Goal: Task Accomplishment & Management: Use online tool/utility

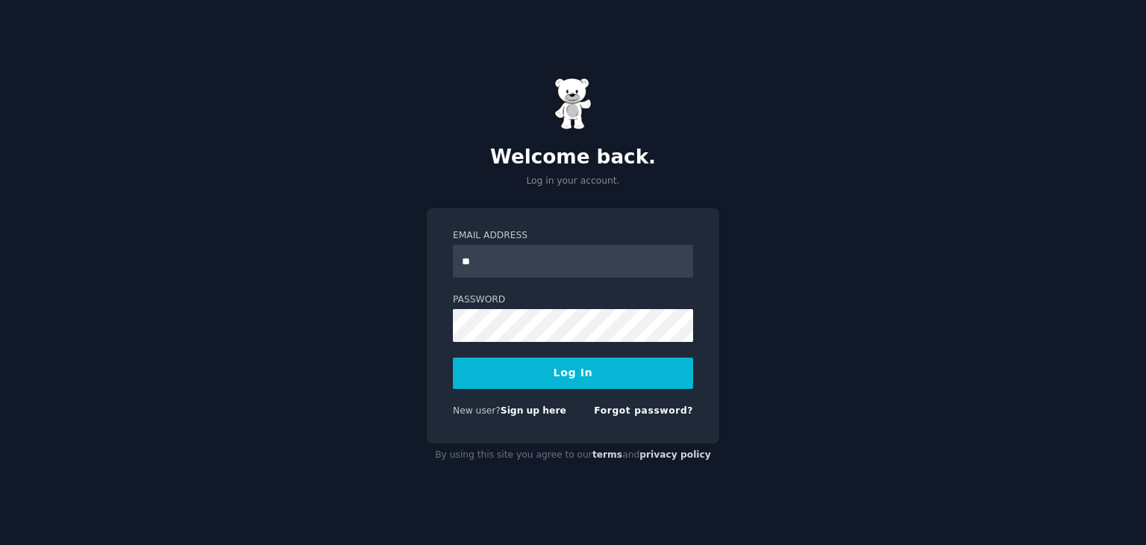
type input "**********"
click at [543, 365] on button "Log In" at bounding box center [573, 372] width 240 height 31
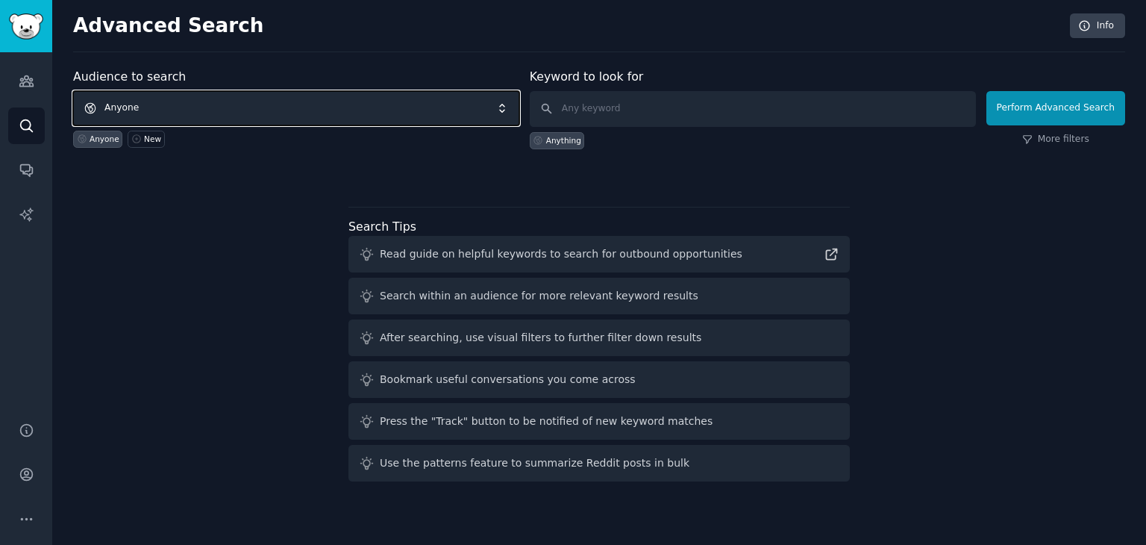
click at [163, 103] on span "Anyone" at bounding box center [296, 108] width 446 height 34
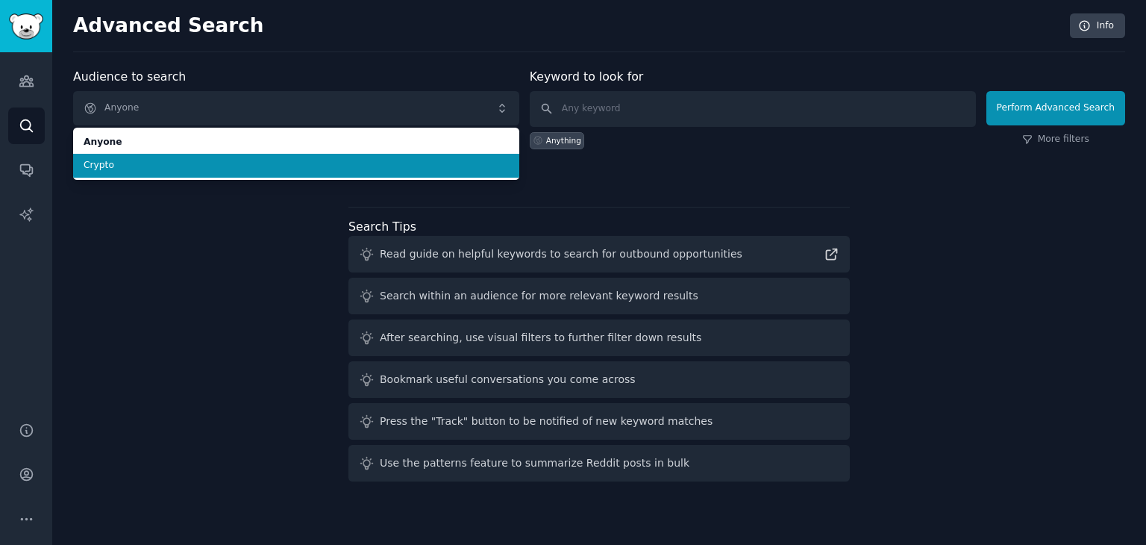
click at [113, 167] on span "Crypto" at bounding box center [296, 165] width 425 height 13
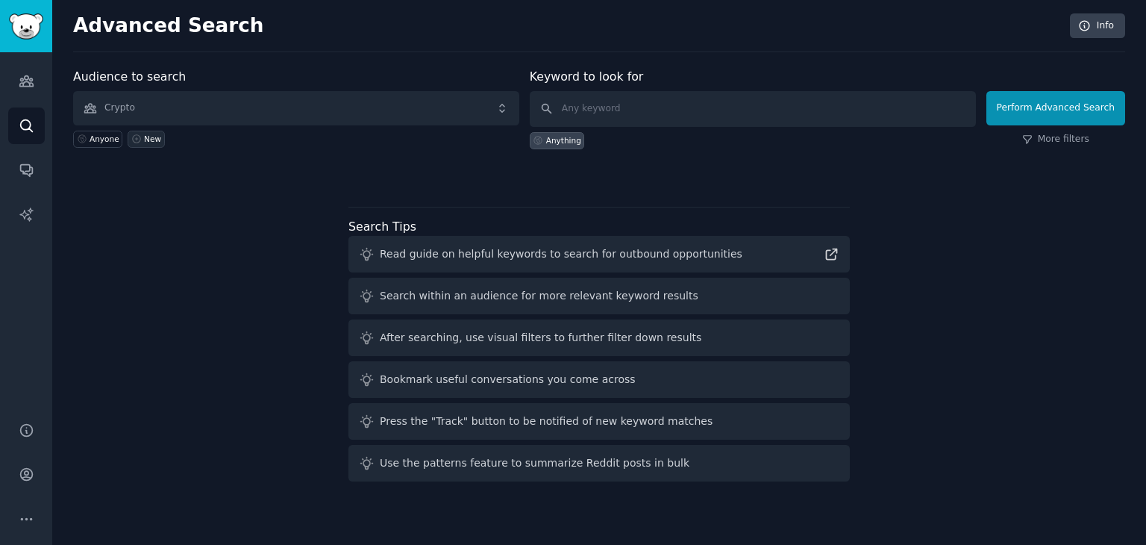
click at [144, 138] on div "New" at bounding box center [152, 139] width 17 height 10
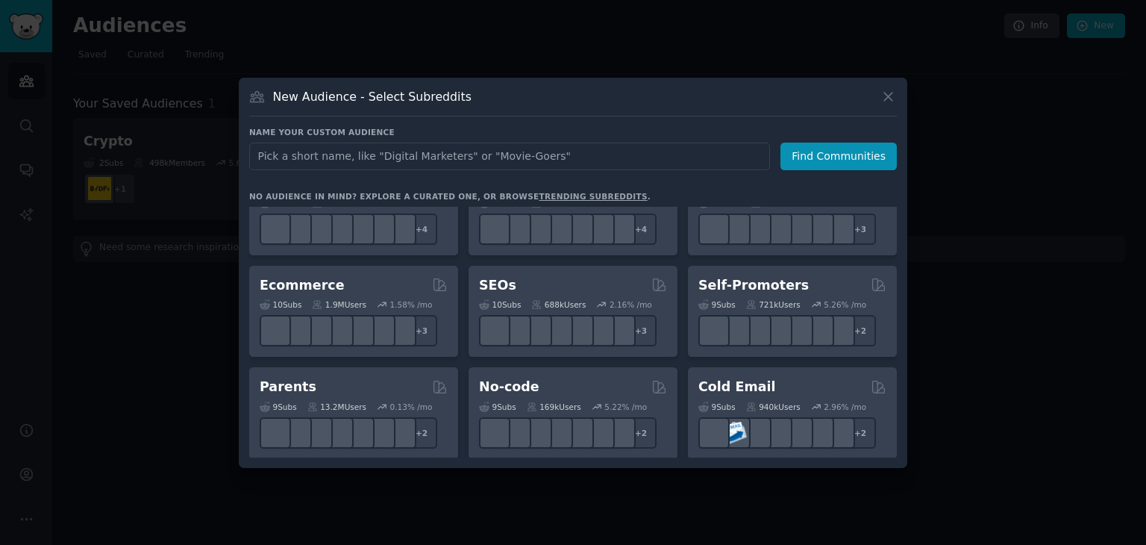
scroll to position [686, 0]
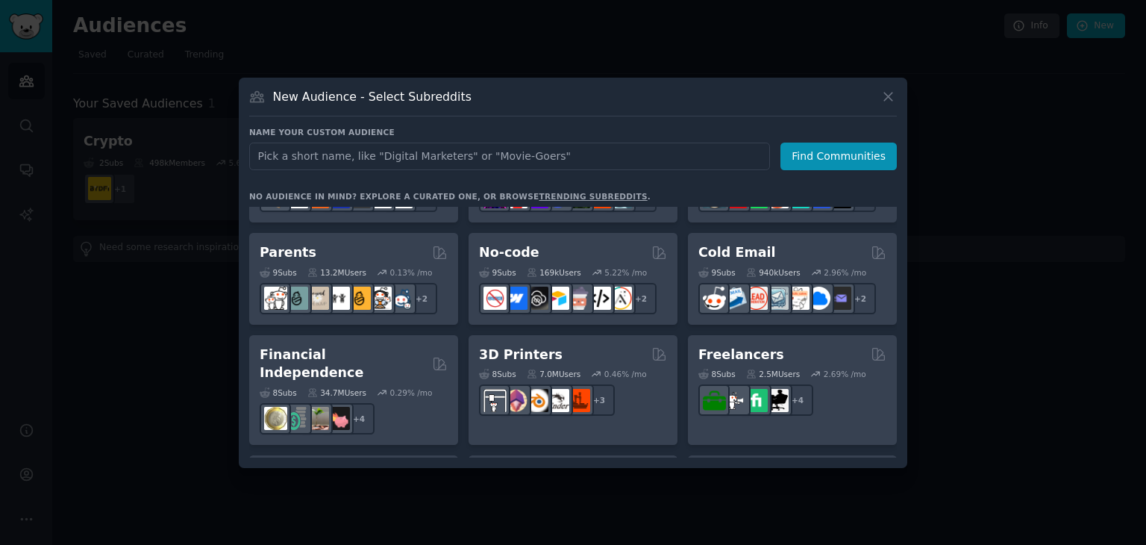
click at [452, 154] on input "text" at bounding box center [509, 156] width 521 height 28
type input "c"
type input "r"
type input "defi"
click button "Find Communities" at bounding box center [838, 156] width 116 height 28
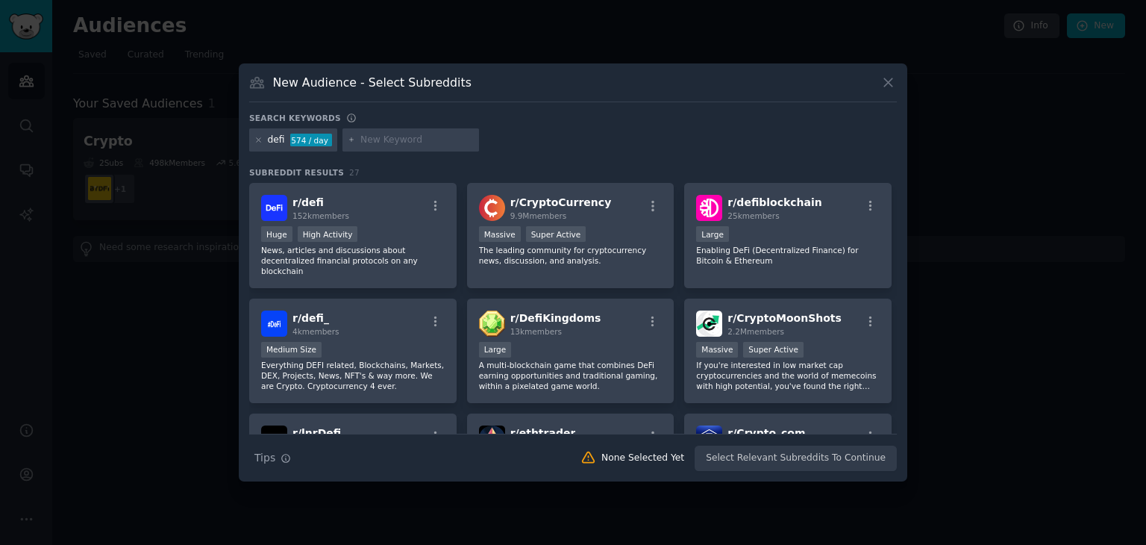
click at [415, 142] on input "text" at bounding box center [416, 140] width 113 height 13
type input "stablecions"
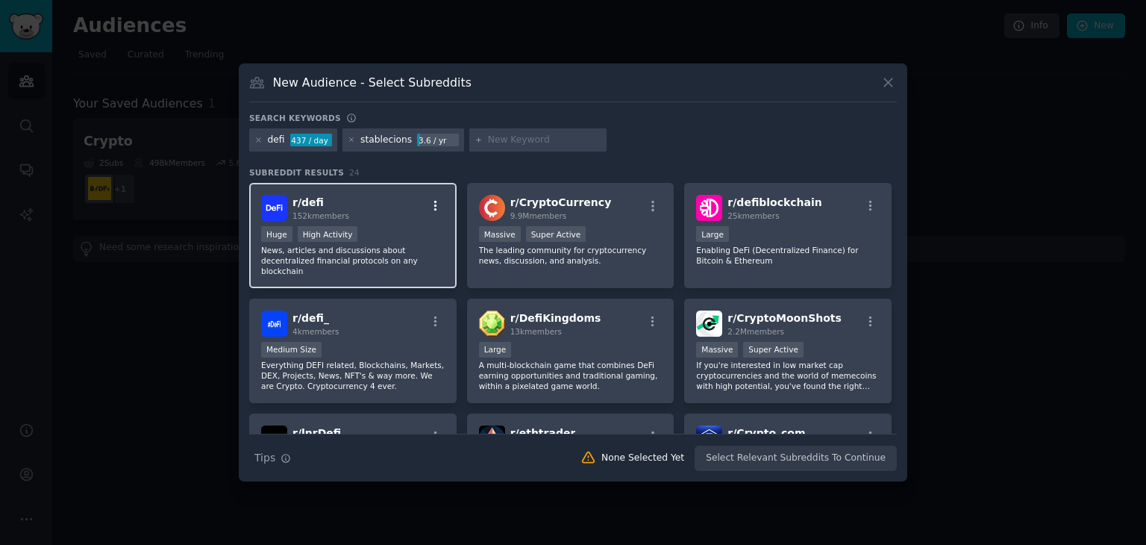
click at [436, 204] on icon "button" at bounding box center [435, 205] width 13 height 13
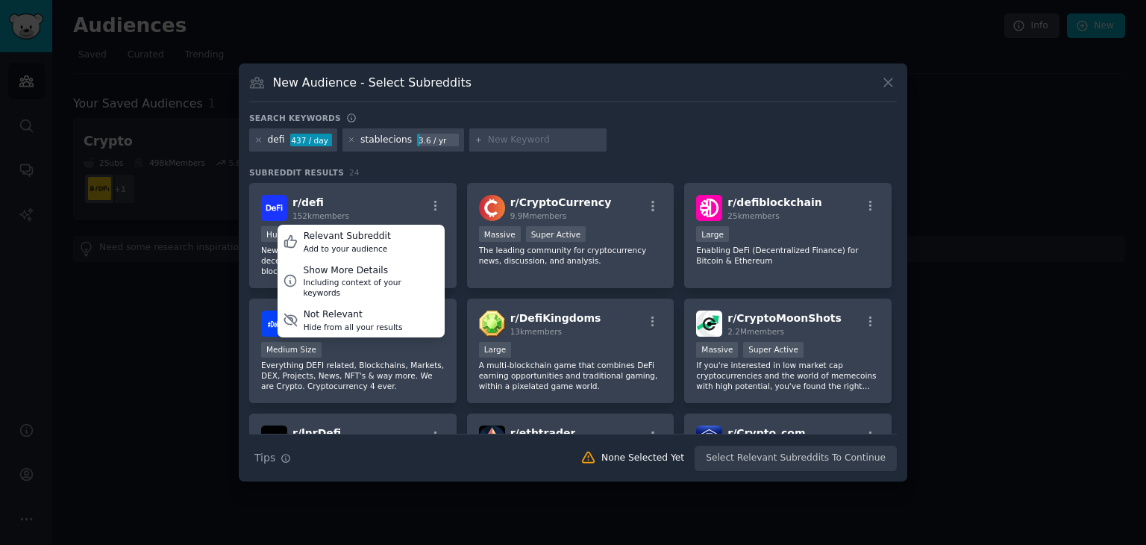
click at [175, 358] on div at bounding box center [573, 272] width 1146 height 545
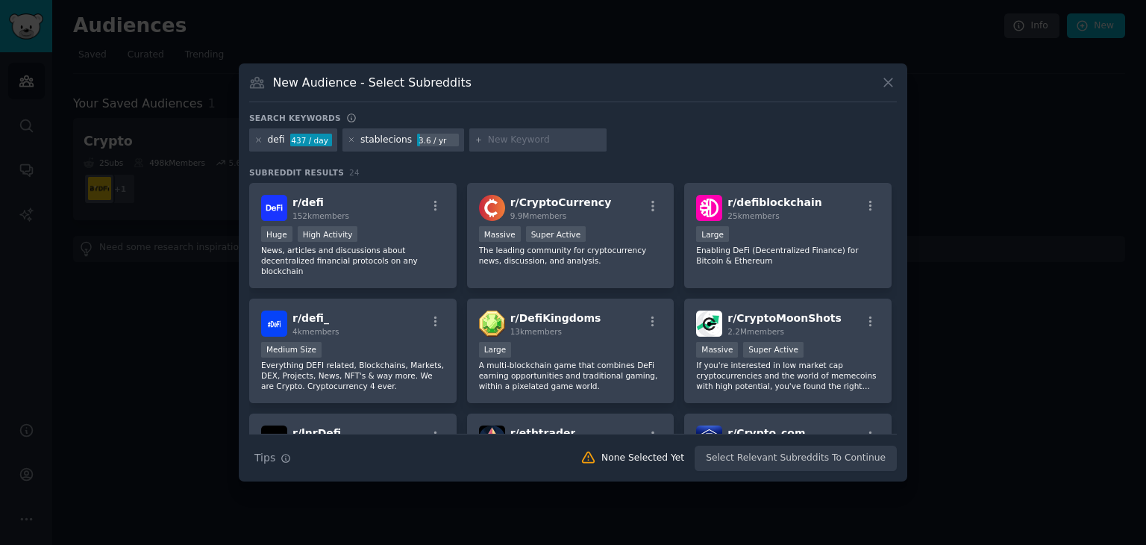
click at [225, 367] on div at bounding box center [573, 272] width 1146 height 545
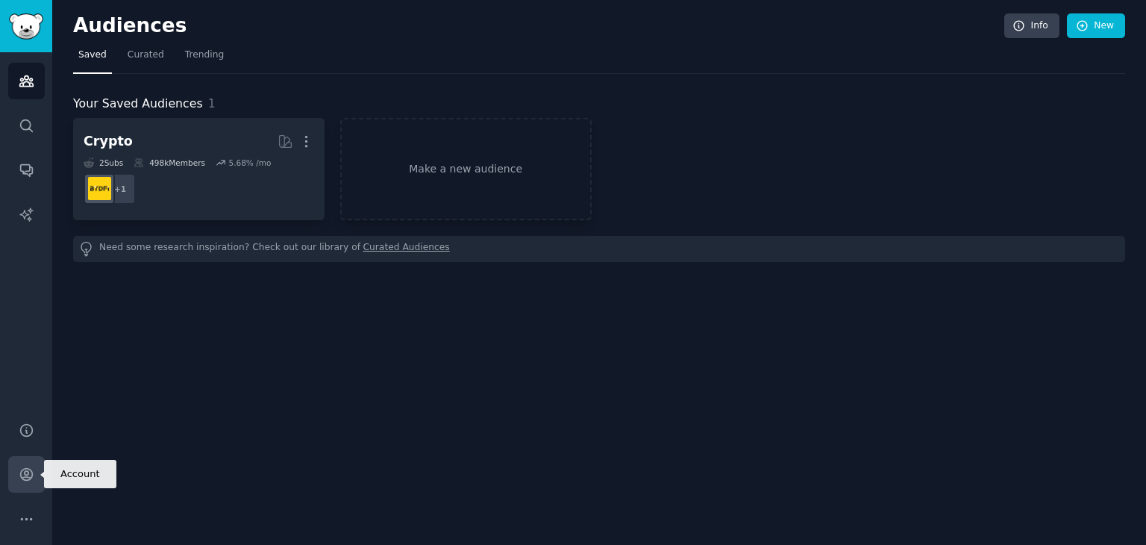
click at [27, 476] on icon "Sidebar" at bounding box center [26, 474] width 12 height 12
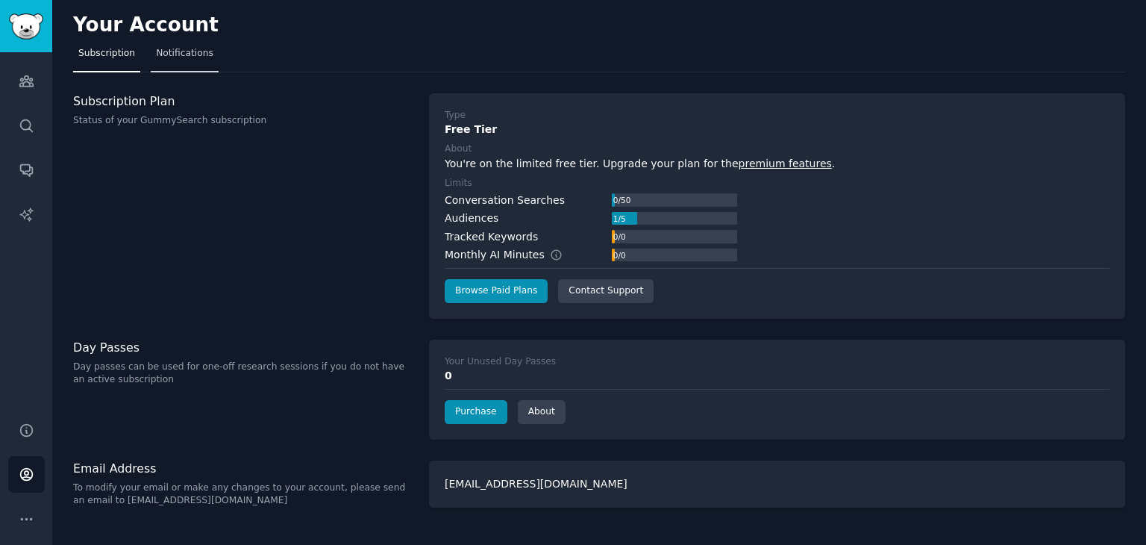
click at [184, 48] on span "Notifications" at bounding box center [184, 53] width 57 height 13
